Goal: Register for event/course

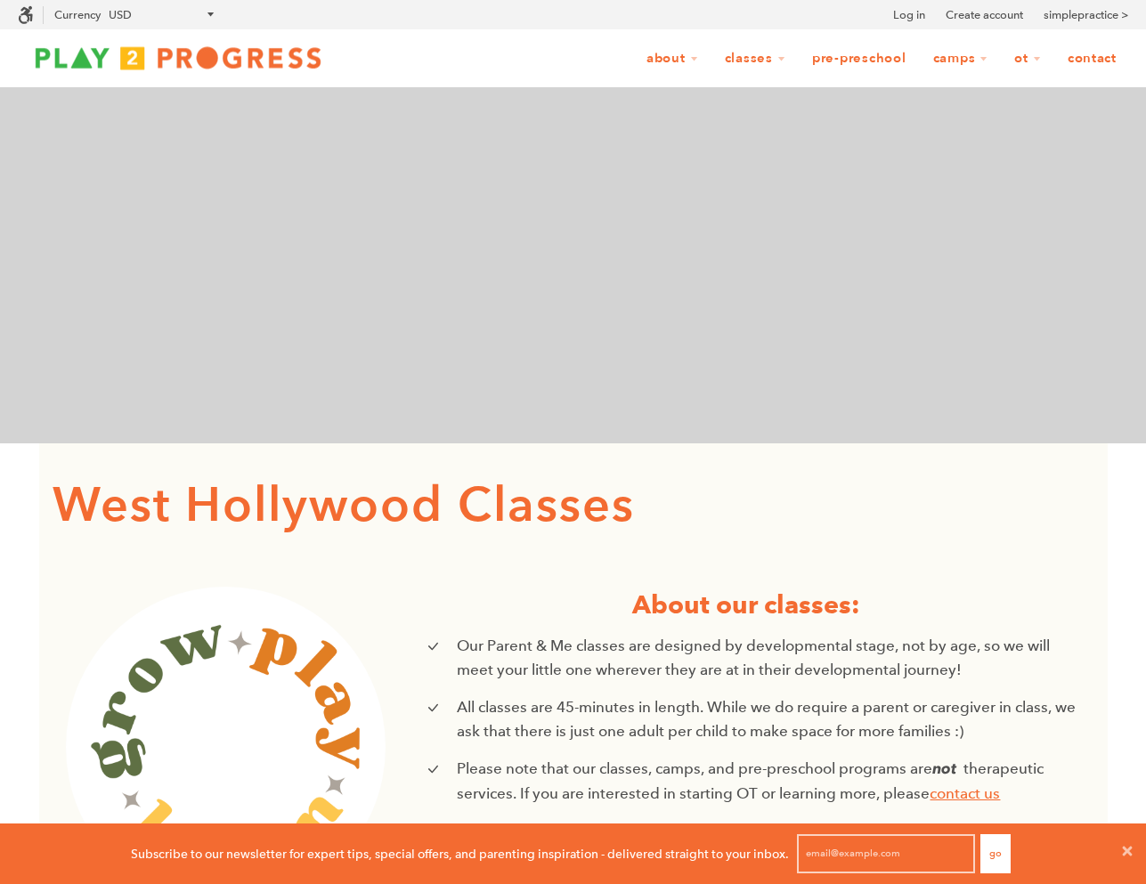
scroll to position [1, 1]
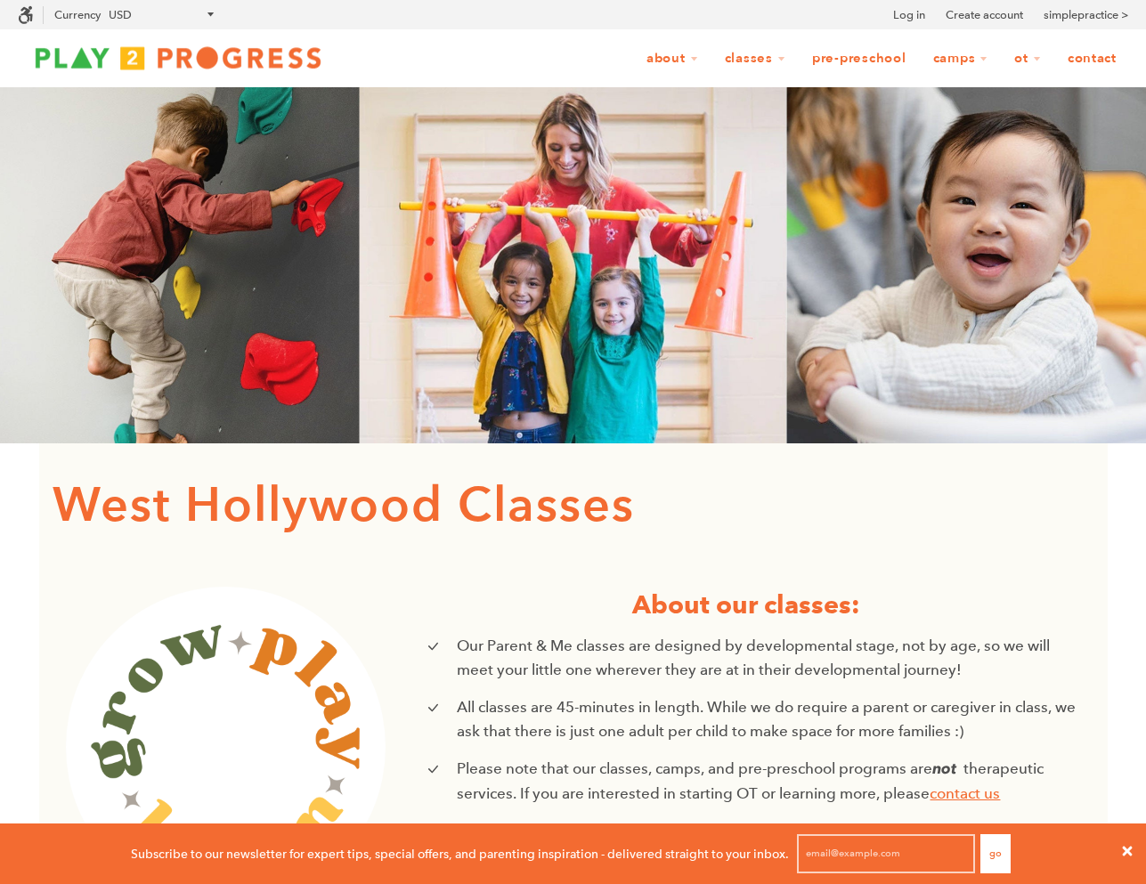
click at [1127, 850] on icon at bounding box center [1127, 851] width 10 height 10
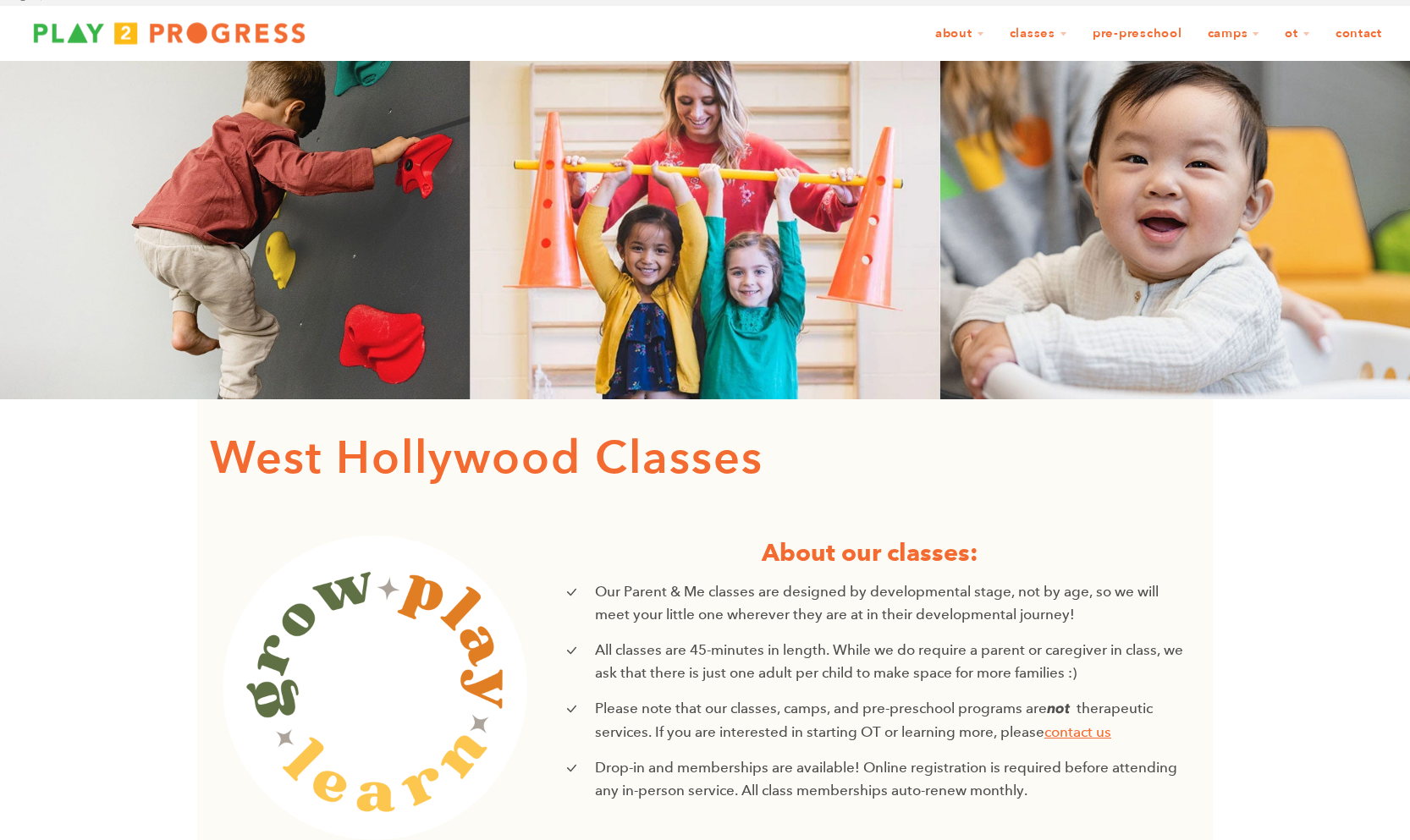
scroll to position [0, 0]
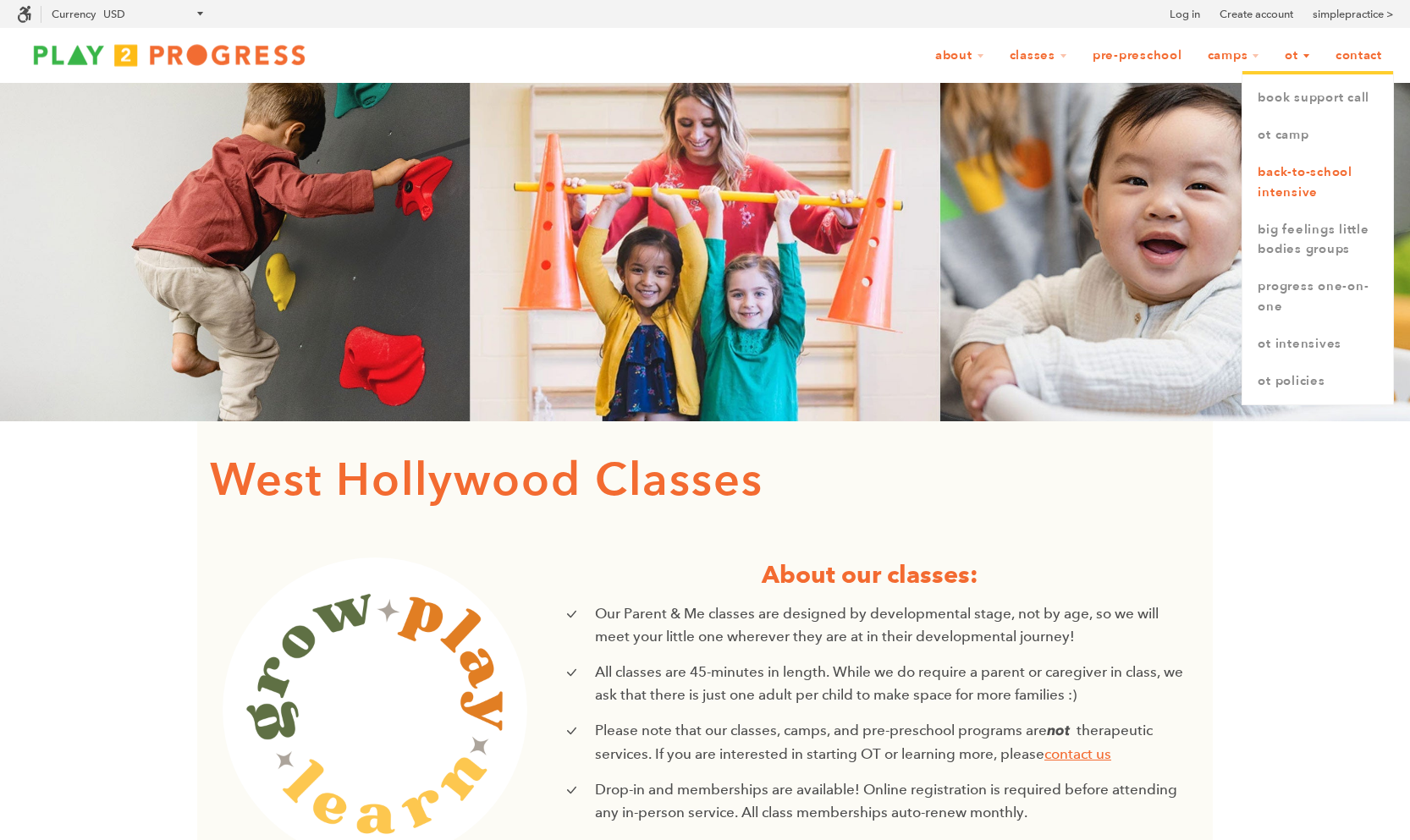
click at [1089, 185] on link "Back-to-School Intensive" at bounding box center [1318, 182] width 150 height 58
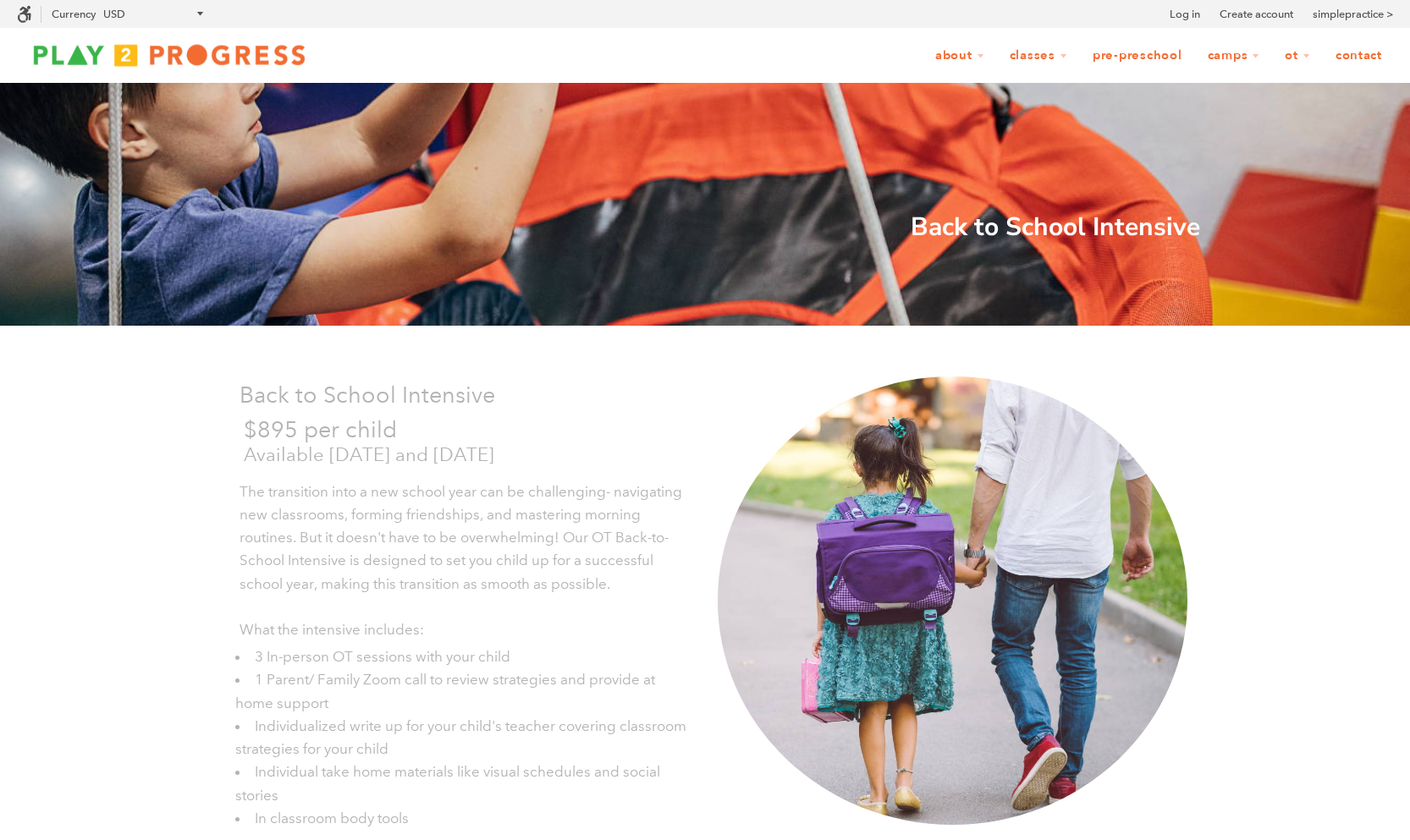
scroll to position [1, 1]
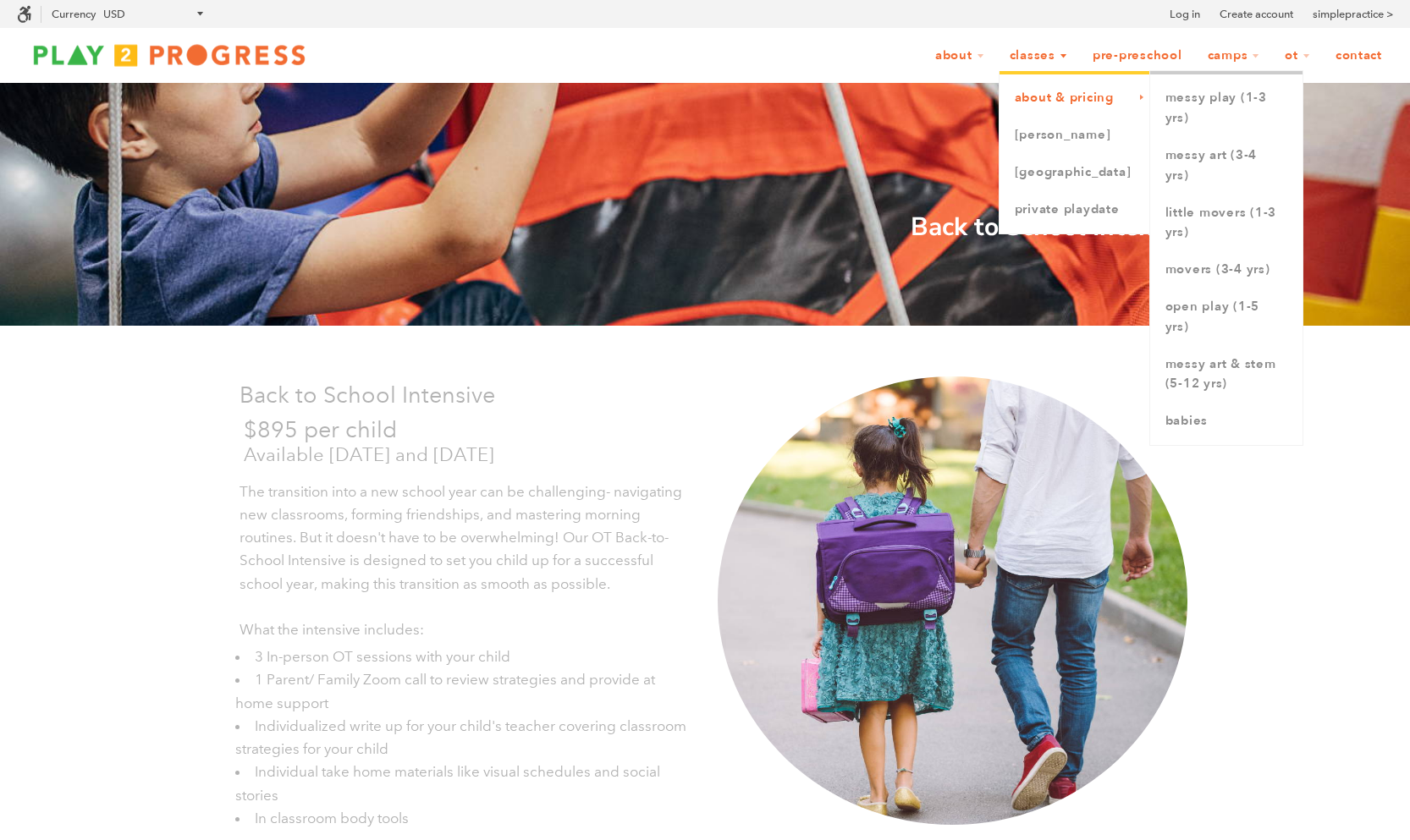
click at [1050, 95] on link "About & Pricing" at bounding box center [1074, 98] width 150 height 37
